Goal: Navigation & Orientation: Go to known website

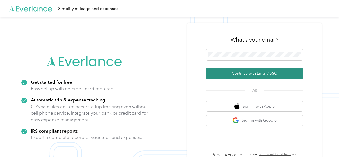
click at [224, 76] on button "Continue with Email / SSO" at bounding box center [254, 73] width 97 height 11
